Goal: Information Seeking & Learning: Learn about a topic

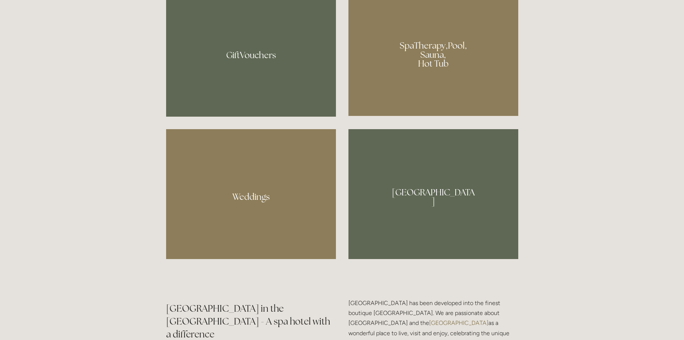
scroll to position [663, 0]
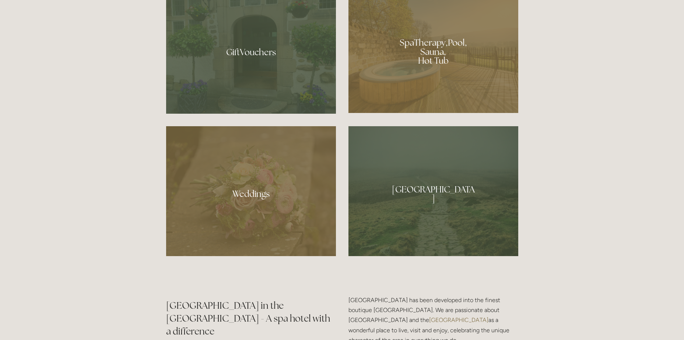
click at [443, 49] on div at bounding box center [433, 49] width 170 height 128
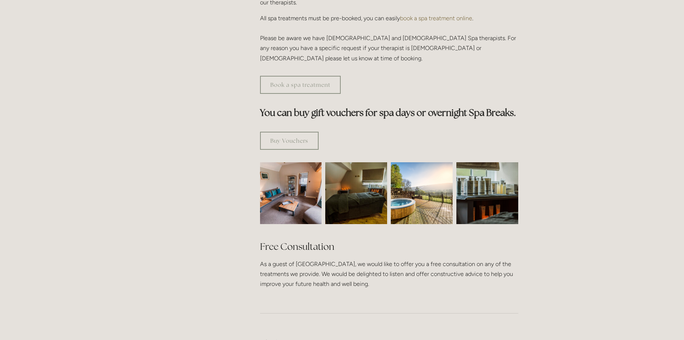
scroll to position [368, 0]
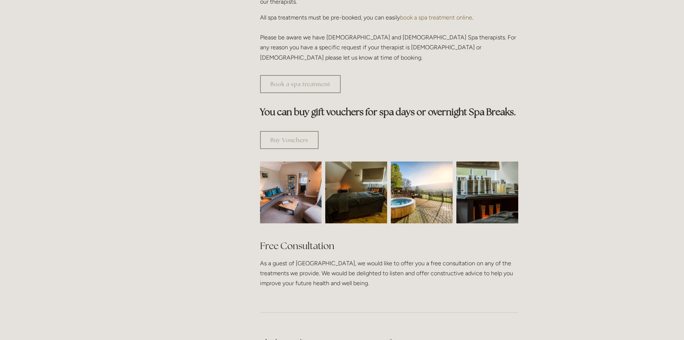
click at [300, 174] on img at bounding box center [291, 193] width 93 height 62
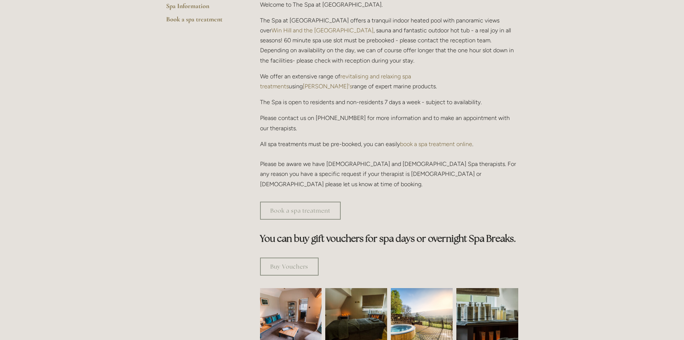
scroll to position [173, 0]
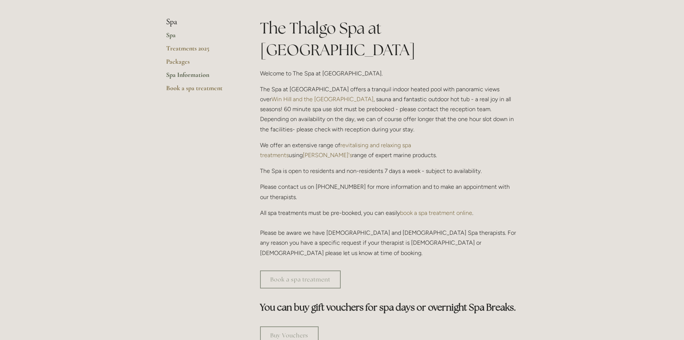
click at [192, 74] on link "Spa Information" at bounding box center [201, 77] width 70 height 13
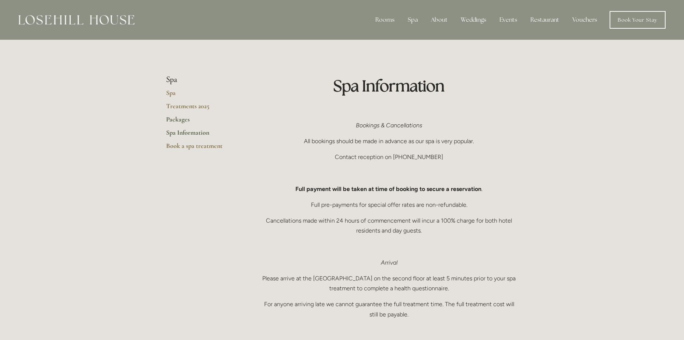
click at [175, 117] on link "Packages" at bounding box center [201, 121] width 70 height 13
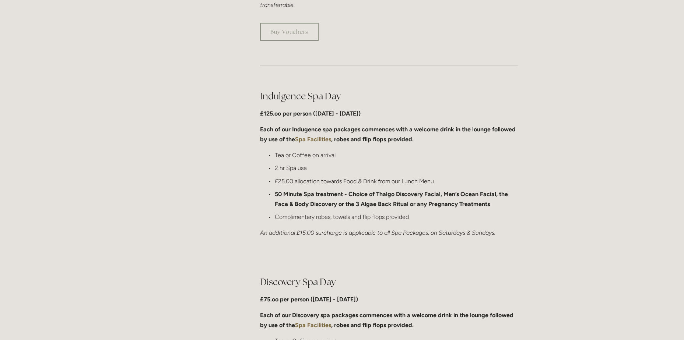
scroll to position [331, 0]
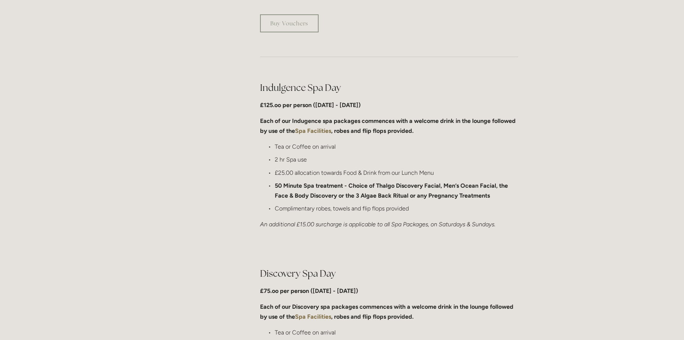
click at [320, 131] on strong "Spa Facilities" at bounding box center [313, 130] width 36 height 7
